Goal: Task Accomplishment & Management: Manage account settings

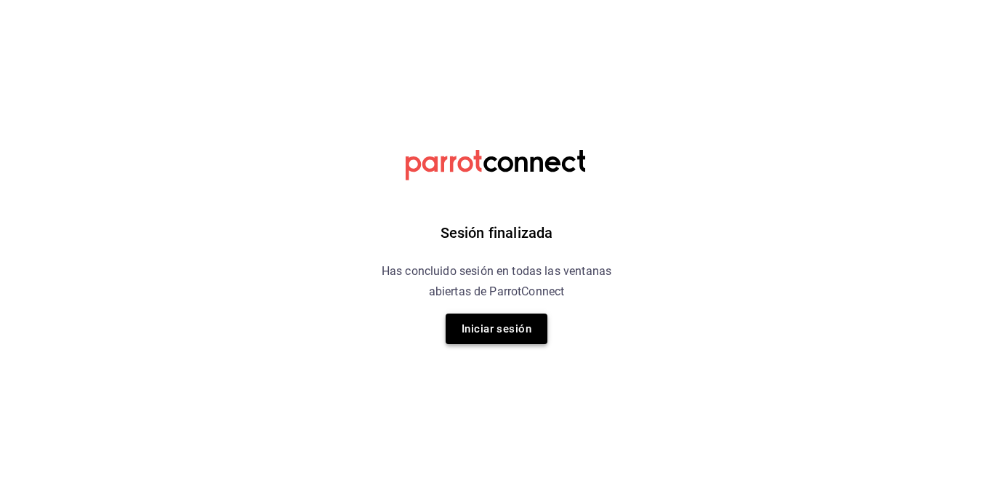
click at [486, 325] on button "Iniciar sesión" at bounding box center [497, 328] width 102 height 31
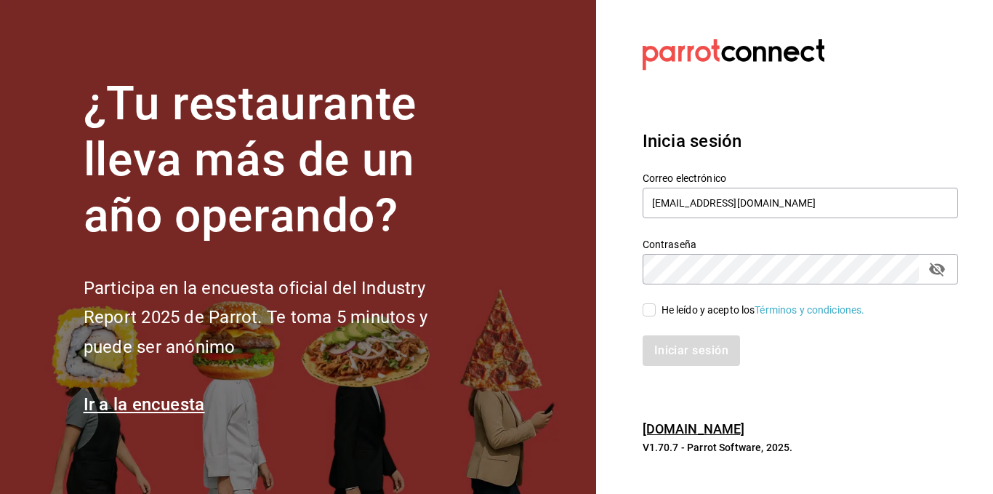
click at [646, 305] on input "He leído y acepto los Términos y condiciones." at bounding box center [649, 309] width 13 height 13
checkbox input "true"
click at [677, 348] on button "Iniciar sesión" at bounding box center [692, 350] width 99 height 31
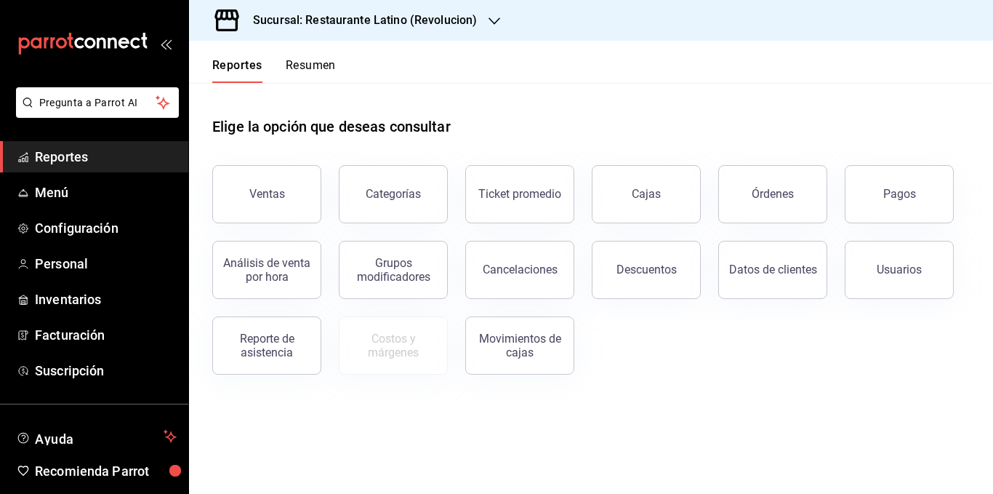
click at [318, 68] on button "Resumen" at bounding box center [311, 70] width 50 height 25
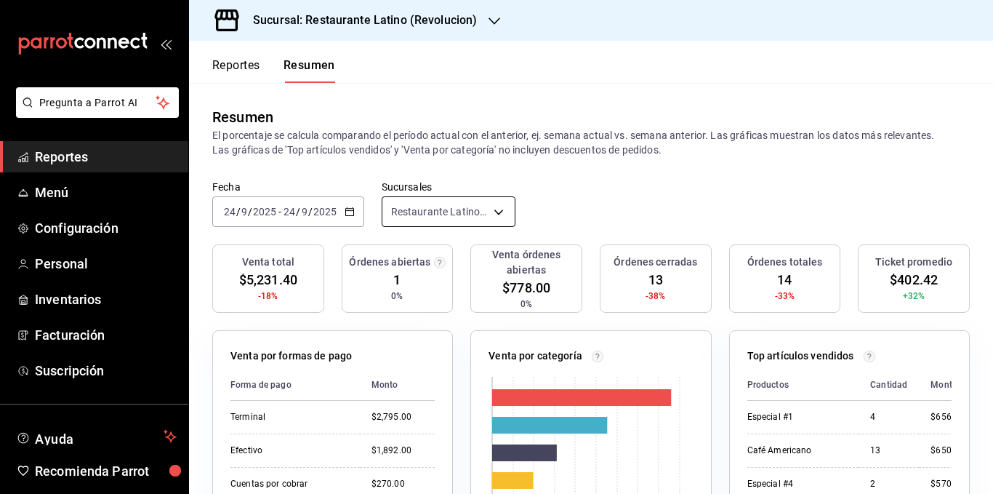
click at [417, 213] on body "Pregunta a Parrot AI Reportes Menú Configuración Personal Inventarios Facturaci…" at bounding box center [496, 247] width 993 height 494
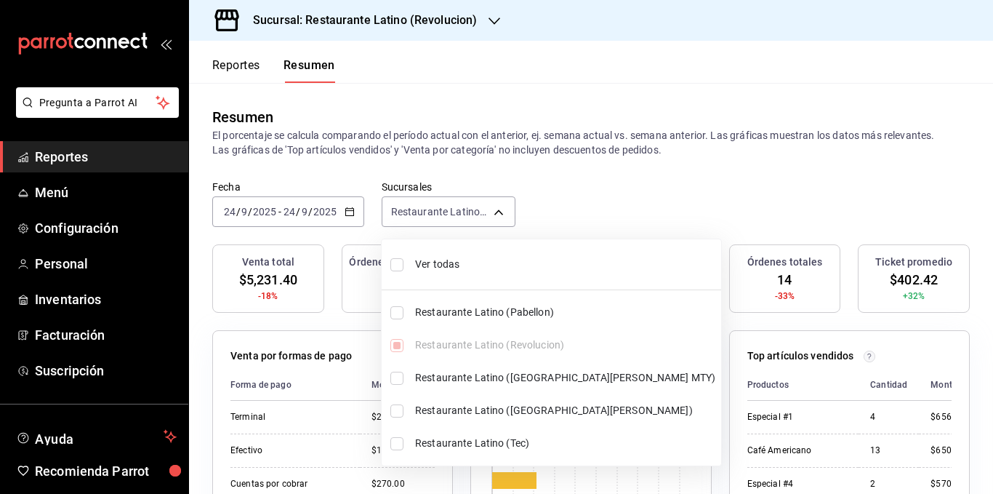
click at [428, 262] on span "Ver todas" at bounding box center [565, 264] width 300 height 15
type input "[object Object],[object Object],[object Object],[object Object],[object Object]"
checkbox input "true"
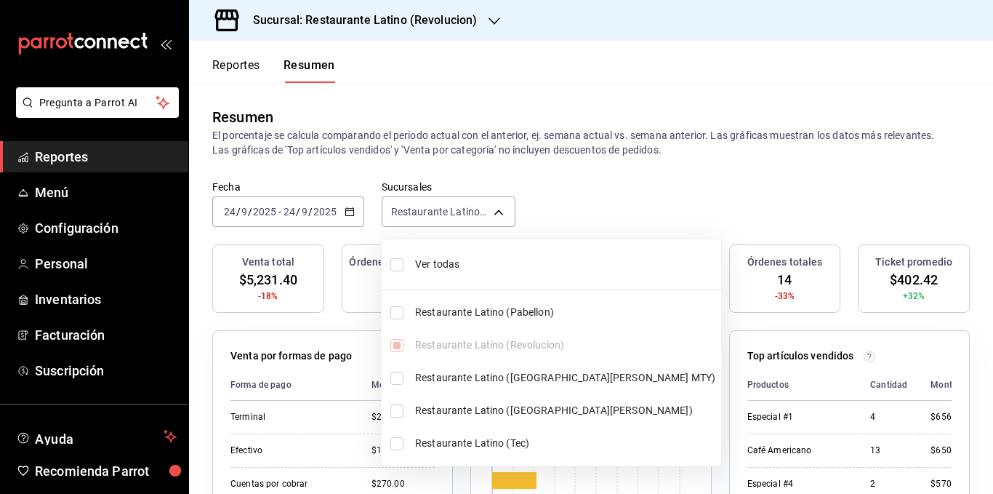
checkbox input "true"
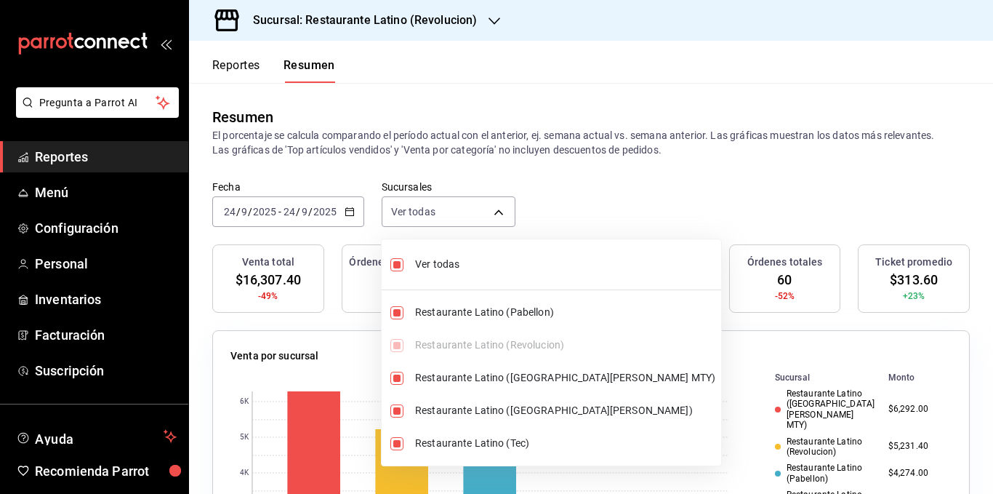
click at [462, 137] on div at bounding box center [496, 247] width 993 height 494
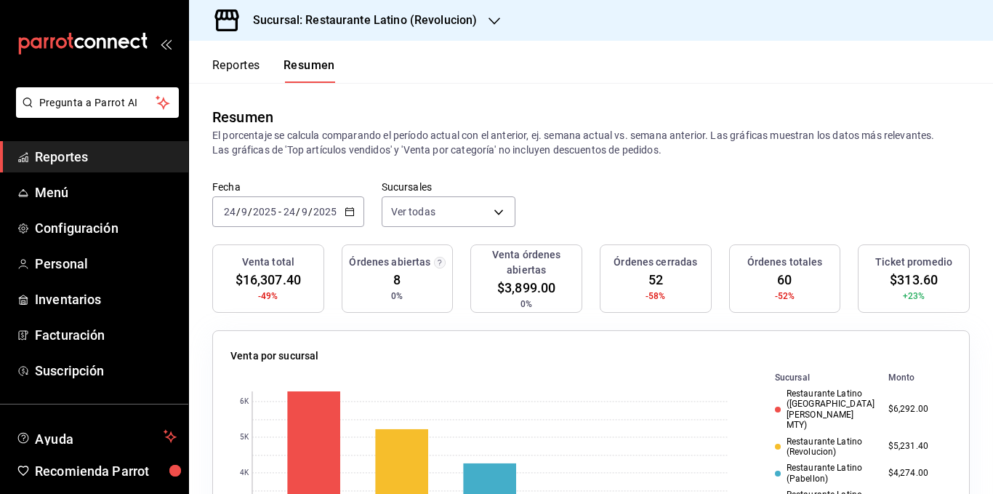
click at [491, 140] on p "El porcentaje se calcula comparando el período actual con el anterior, ej. sema…" at bounding box center [590, 142] width 757 height 29
click at [617, 143] on p "El porcentaje se calcula comparando el período actual con el anterior, ej. sema…" at bounding box center [590, 142] width 757 height 29
click at [421, 206] on body "Pregunta a Parrot AI Reportes Menú Configuración Personal Inventarios Facturaci…" at bounding box center [496, 247] width 993 height 494
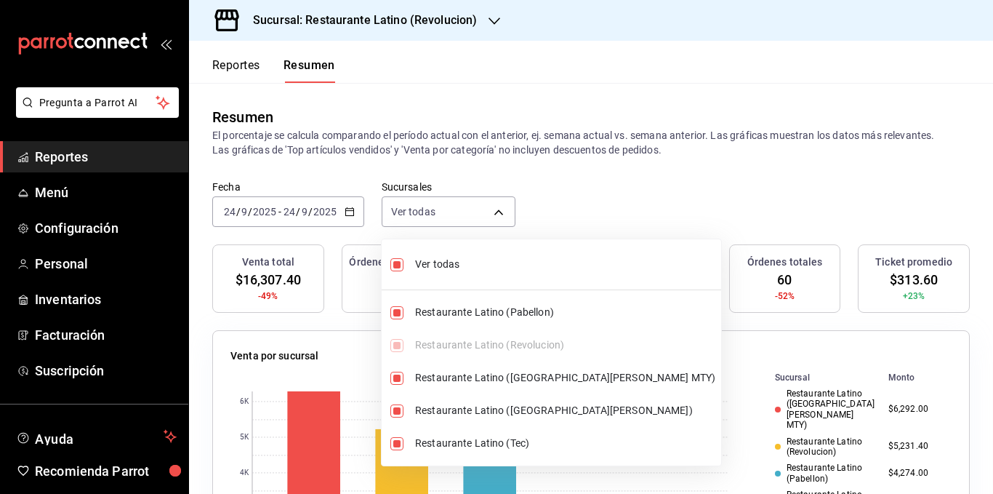
click at [438, 261] on span "Ver todas" at bounding box center [565, 264] width 300 height 15
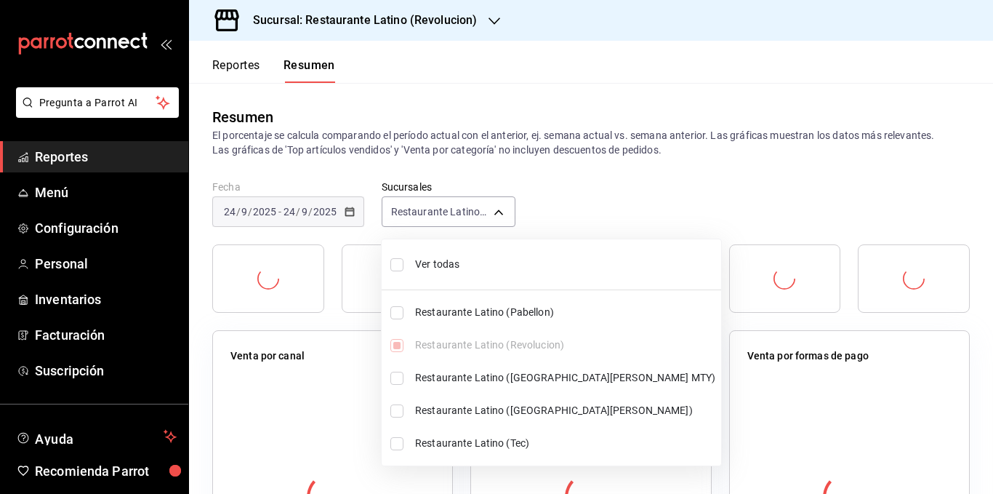
type input "[object Object]"
checkbox input "false"
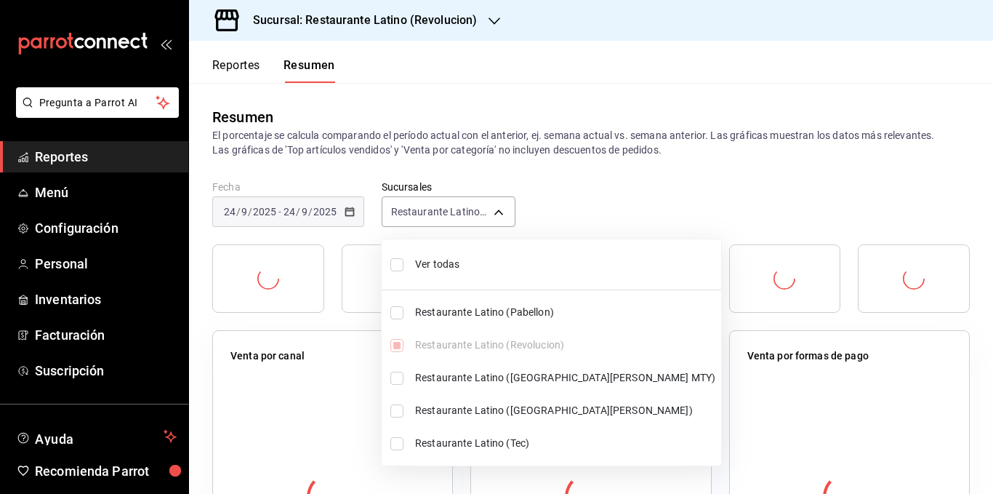
checkbox input "false"
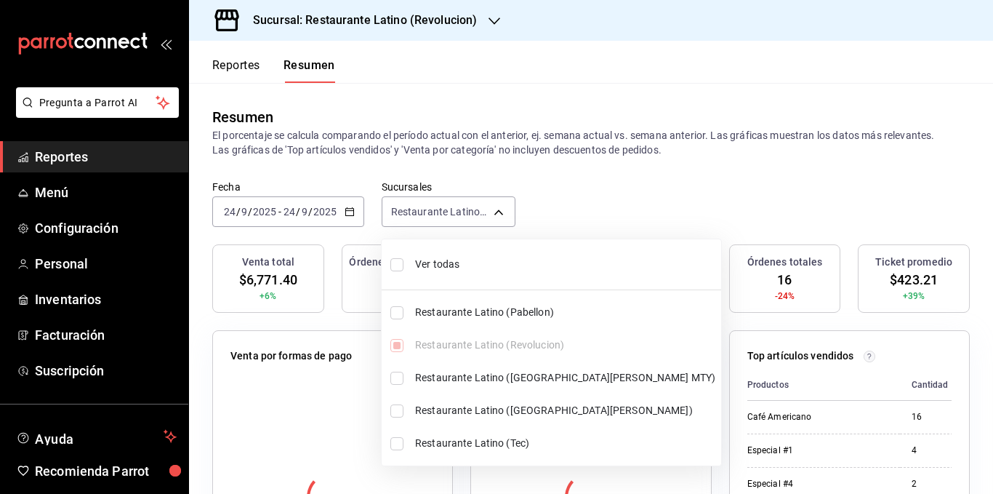
click at [445, 260] on span "Ver todas" at bounding box center [565, 264] width 300 height 15
type input "[object Object],[object Object],[object Object],[object Object],[object Object]"
checkbox input "true"
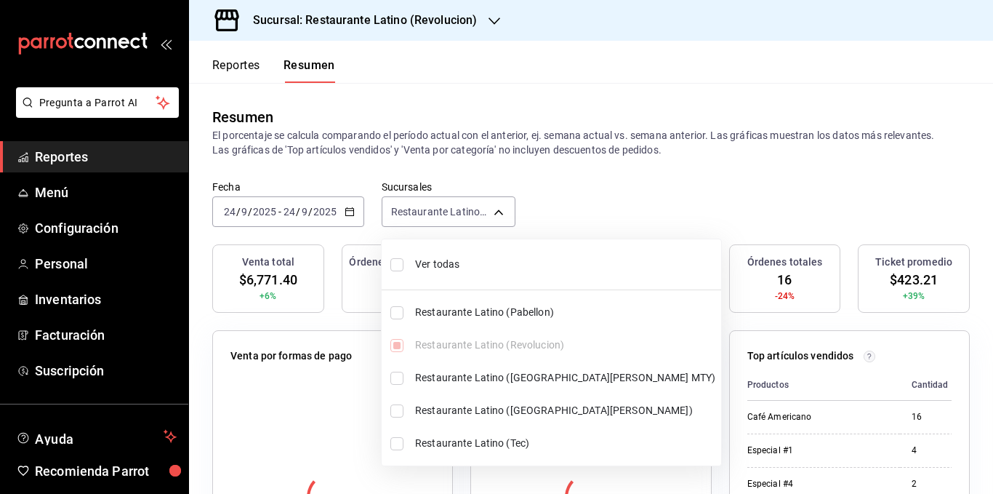
checkbox input "true"
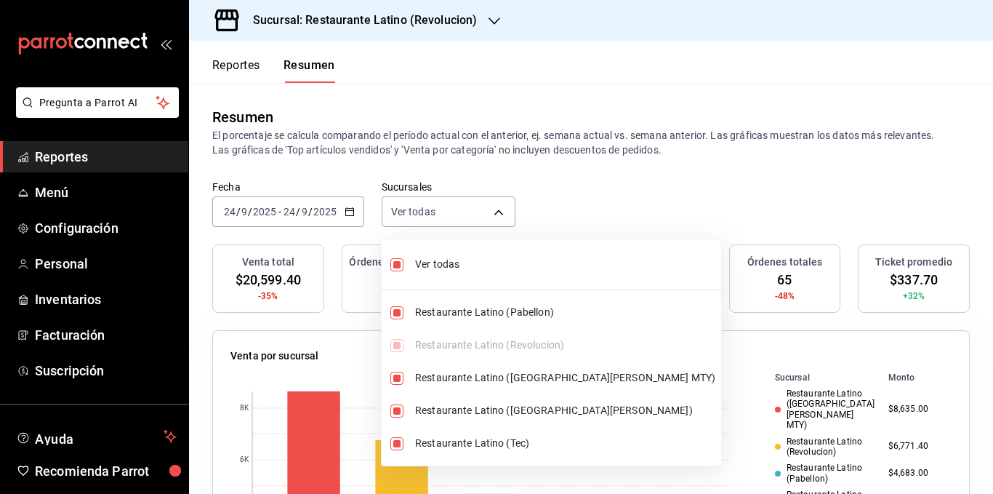
click at [448, 129] on div at bounding box center [496, 247] width 993 height 494
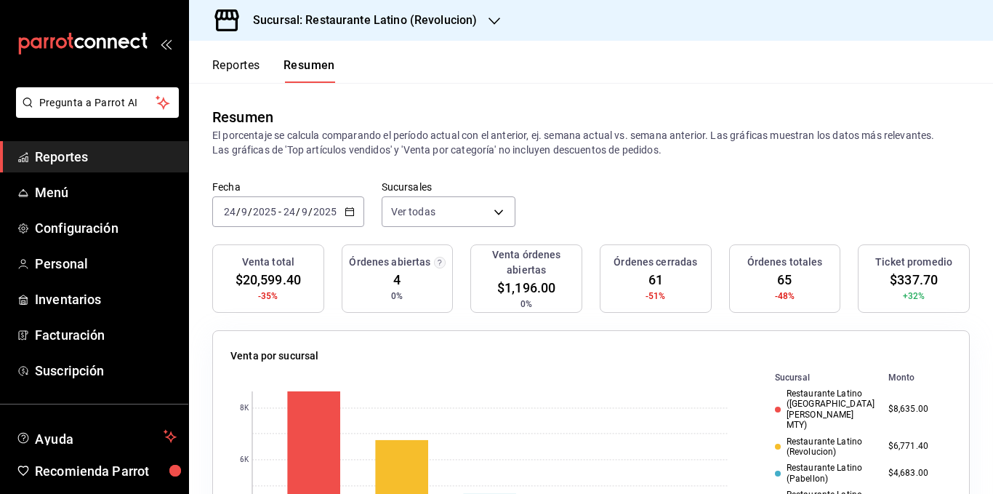
click at [540, 122] on div "Resumen" at bounding box center [590, 117] width 757 height 22
click at [466, 206] on body "Pregunta a Parrot AI Reportes Menú Configuración Personal Inventarios Facturaci…" at bounding box center [496, 247] width 993 height 494
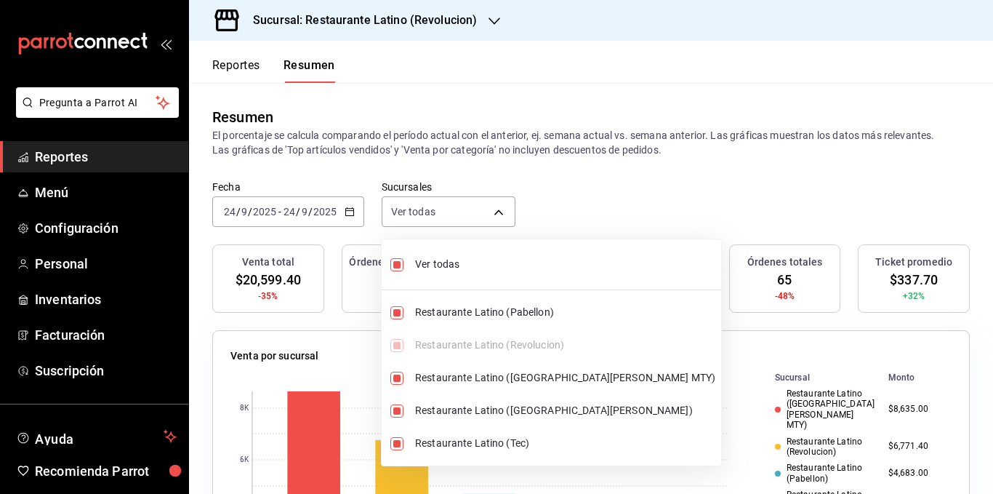
click at [457, 263] on span "Ver todas" at bounding box center [565, 264] width 300 height 15
type input "[object Object]"
checkbox input "false"
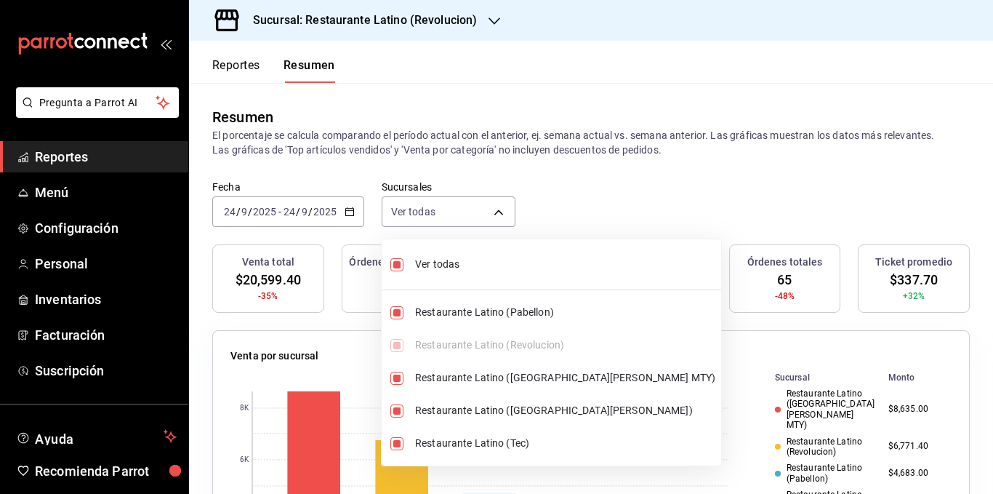
checkbox input "false"
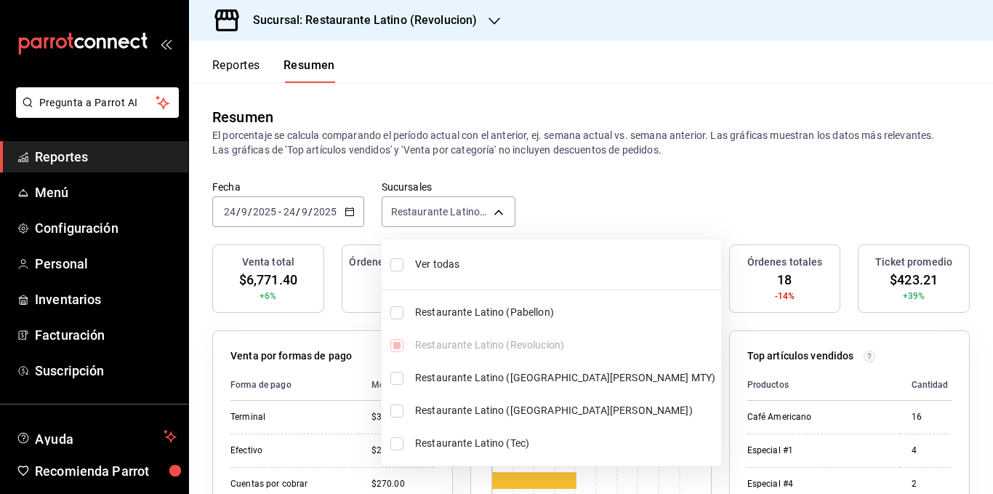
click at [451, 264] on span "Ver todas" at bounding box center [565, 264] width 300 height 15
type input "[object Object],[object Object],[object Object],[object Object],[object Object]"
checkbox input "true"
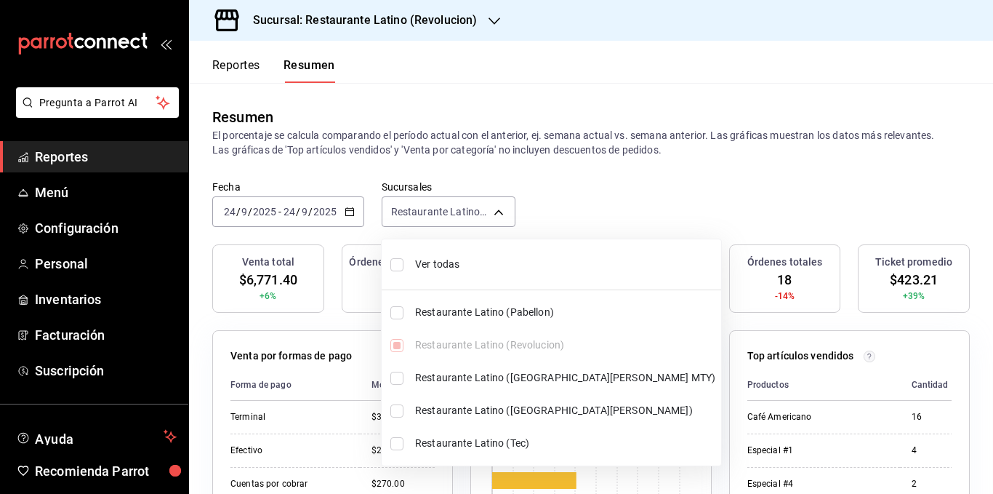
checkbox input "true"
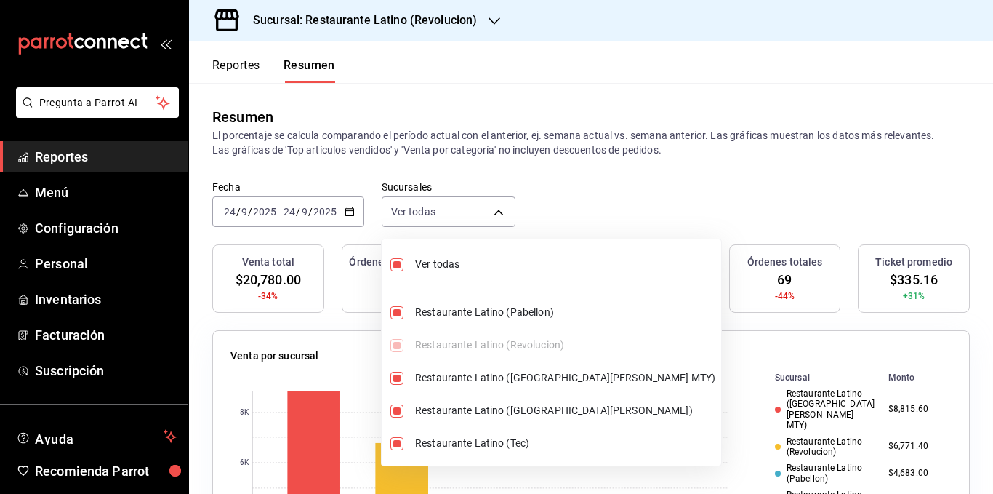
click at [488, 132] on div at bounding box center [496, 247] width 993 height 494
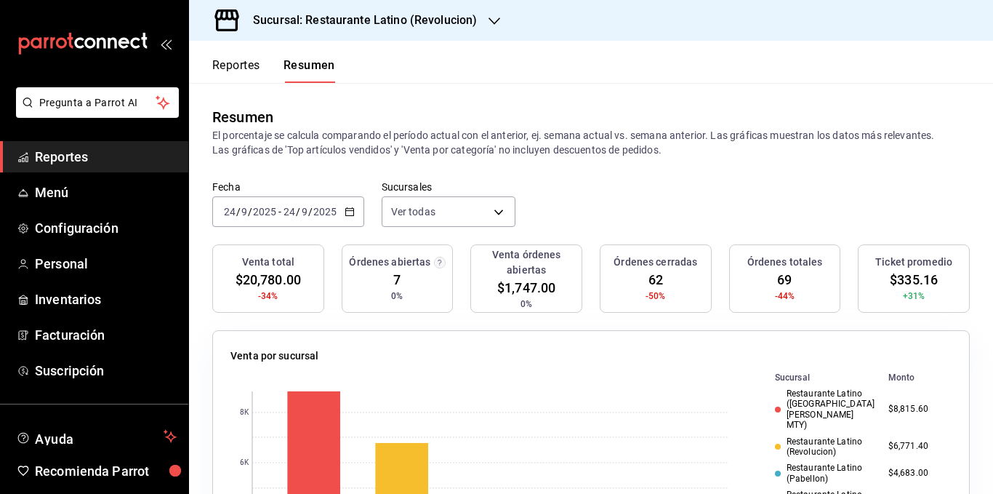
click at [494, 124] on div "Resumen" at bounding box center [590, 117] width 757 height 22
click at [486, 147] on p "El porcentaje se calcula comparando el período actual con el anterior, ej. sema…" at bounding box center [590, 142] width 757 height 29
